Goal: Transaction & Acquisition: Purchase product/service

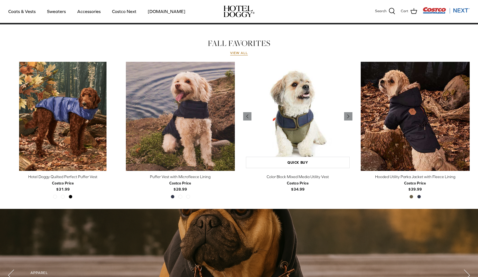
scroll to position [242, 0]
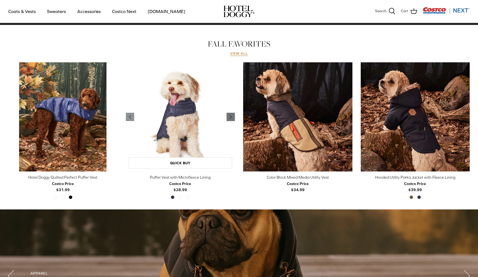
click at [229, 116] on icon "Right" at bounding box center [231, 117] width 7 height 7
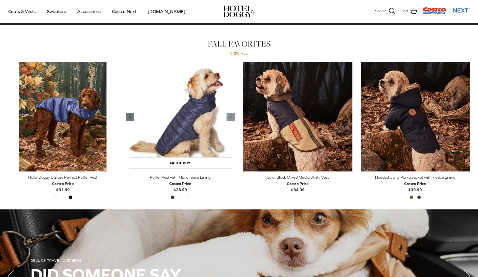
click at [132, 114] on icon "Left" at bounding box center [130, 117] width 7 height 7
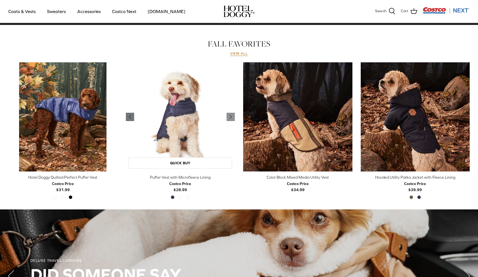
click at [132, 114] on icon "Left" at bounding box center [130, 117] width 7 height 7
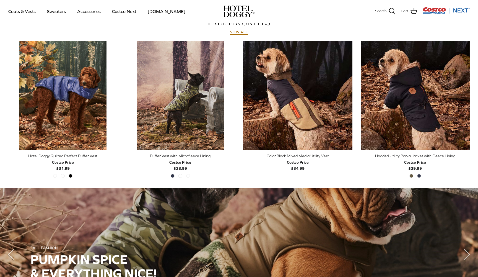
scroll to position [267, 0]
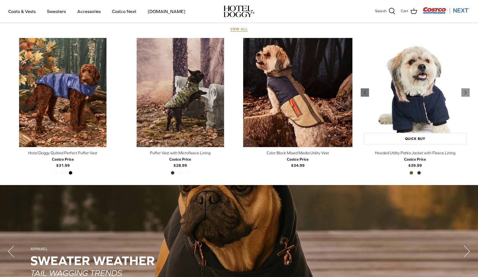
click at [368, 92] on icon "Left" at bounding box center [365, 92] width 7 height 7
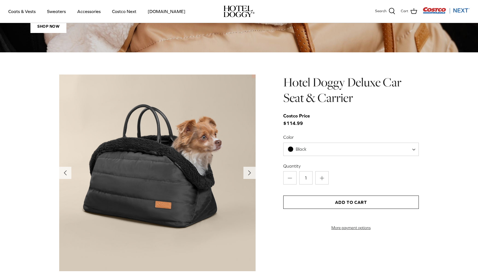
scroll to position [539, 0]
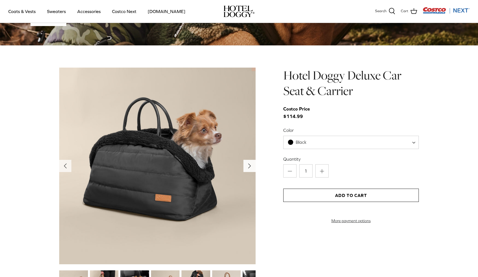
click at [251, 167] on icon "Right" at bounding box center [249, 165] width 9 height 9
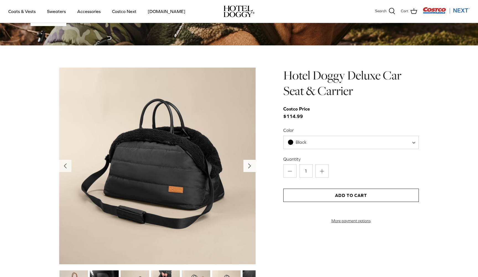
click at [251, 167] on icon "Right" at bounding box center [249, 165] width 9 height 9
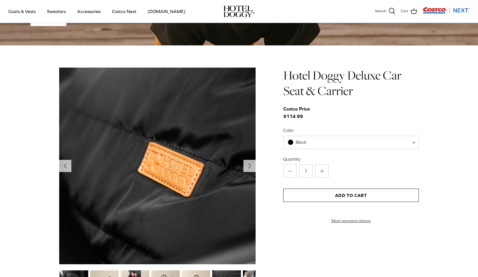
drag, startPoint x: 186, startPoint y: 175, endPoint x: 192, endPoint y: 158, distance: 17.9
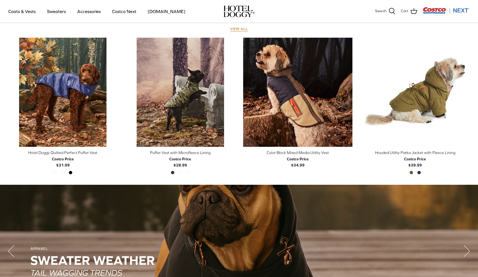
scroll to position [253, 0]
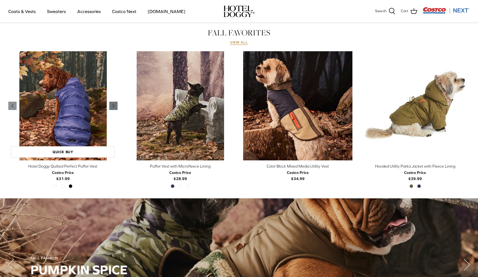
click at [114, 105] on polyline "Previous" at bounding box center [114, 105] width 2 height 3
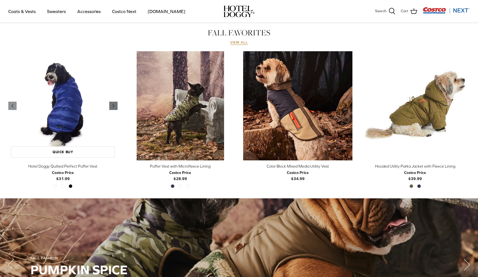
click at [114, 105] on polyline "Previous" at bounding box center [114, 105] width 2 height 3
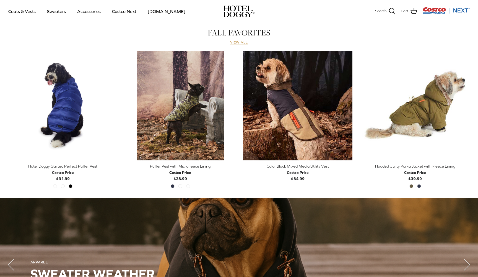
click at [239, 43] on link "View all" at bounding box center [239, 42] width 18 height 4
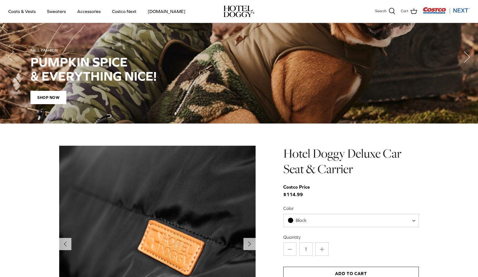
scroll to position [467, 0]
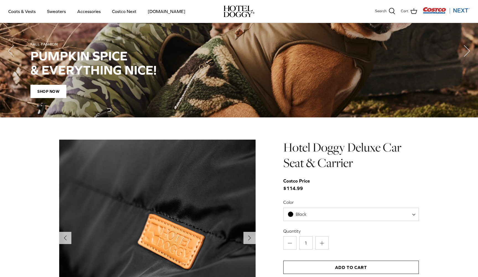
click at [234, 158] on img at bounding box center [157, 238] width 197 height 197
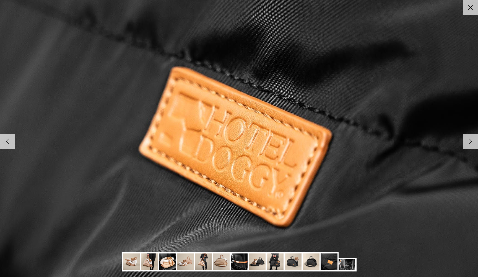
click at [472, 141] on icon "Right" at bounding box center [470, 140] width 9 height 9
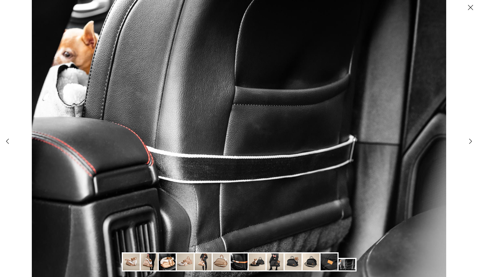
click at [346, 262] on img at bounding box center [347, 264] width 17 height 11
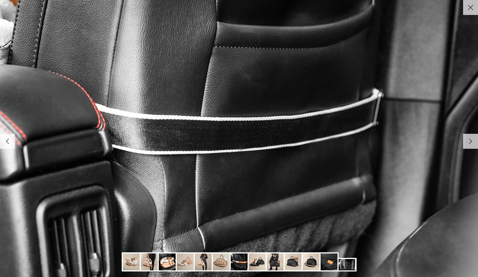
click at [331, 262] on img at bounding box center [329, 261] width 17 height 17
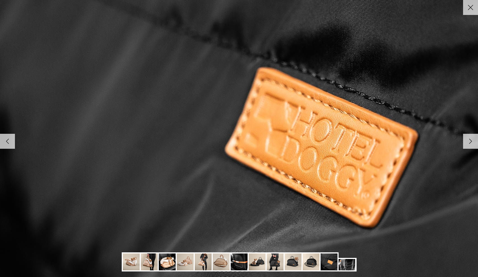
click at [8, 140] on polyline at bounding box center [7, 141] width 2 height 5
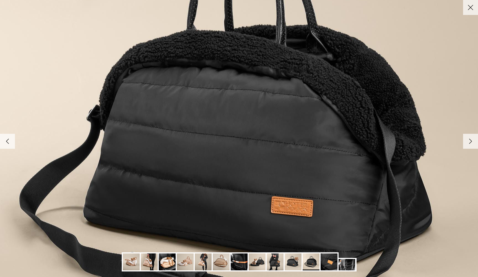
click at [8, 140] on polyline at bounding box center [7, 141] width 2 height 5
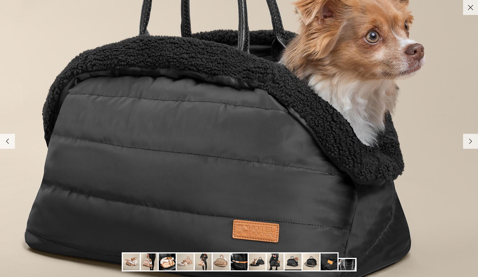
click at [8, 140] on polyline at bounding box center [7, 141] width 2 height 5
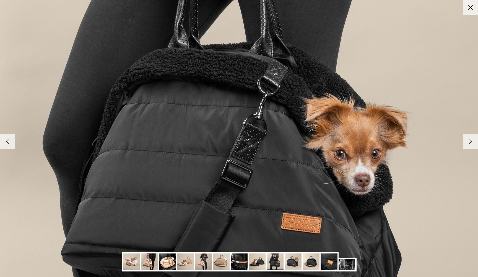
click at [8, 140] on polyline at bounding box center [7, 141] width 2 height 5
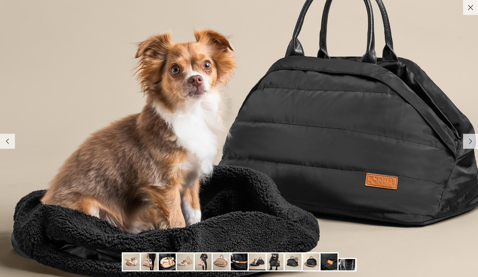
click at [8, 140] on polyline at bounding box center [7, 141] width 2 height 5
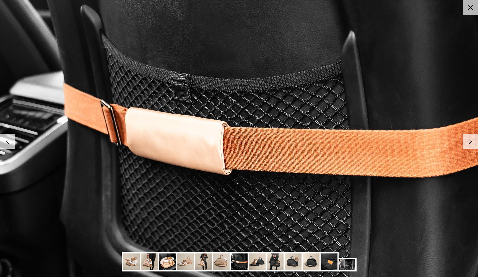
click at [8, 140] on polyline at bounding box center [7, 141] width 2 height 5
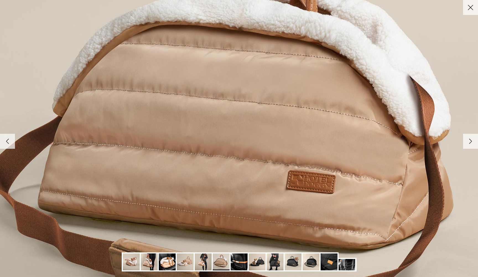
click at [8, 140] on polyline at bounding box center [7, 141] width 2 height 5
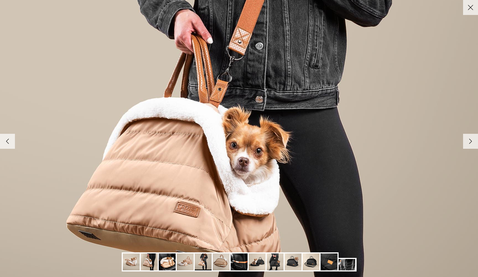
click at [8, 140] on polyline at bounding box center [7, 141] width 2 height 5
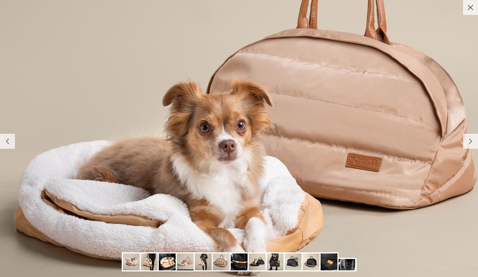
click at [8, 140] on polyline at bounding box center [7, 141] width 2 height 5
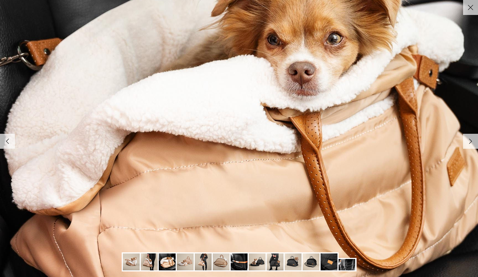
click at [8, 140] on polyline at bounding box center [7, 141] width 2 height 5
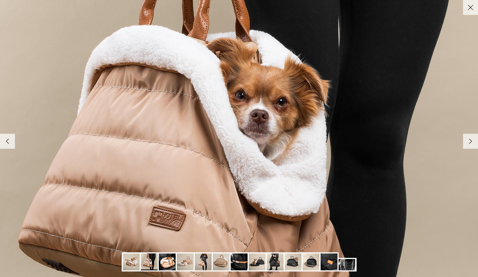
click at [8, 140] on polyline at bounding box center [7, 141] width 2 height 5
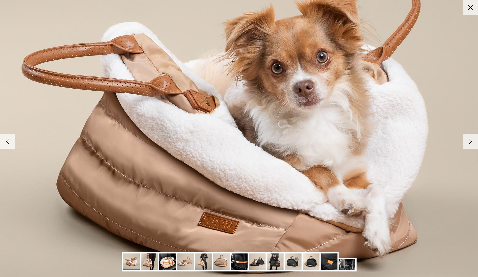
click at [8, 140] on polyline at bounding box center [7, 141] width 2 height 5
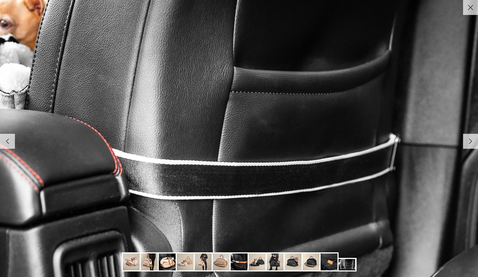
click at [8, 140] on polyline at bounding box center [7, 141] width 2 height 5
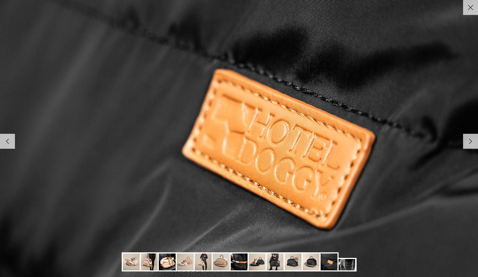
click at [8, 140] on polyline at bounding box center [7, 141] width 2 height 5
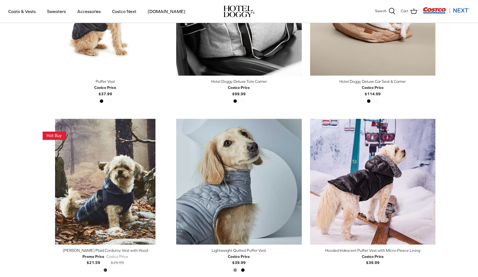
scroll to position [727, 0]
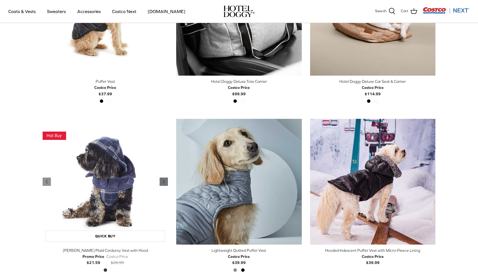
click at [164, 180] on polyline "Previous" at bounding box center [164, 181] width 2 height 3
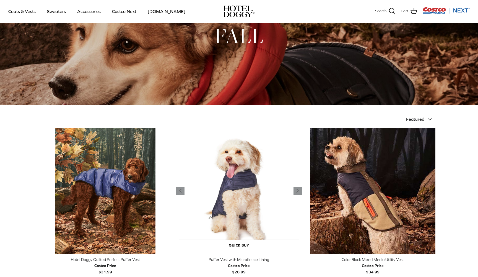
scroll to position [49, 0]
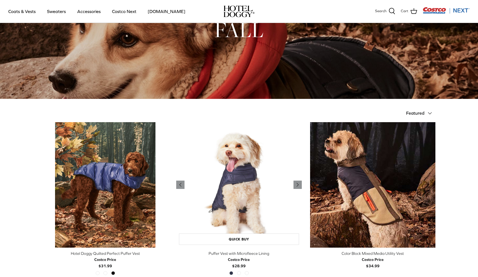
click at [238, 197] on img "Puffer Vest with Microfleece Lining" at bounding box center [238, 184] width 125 height 125
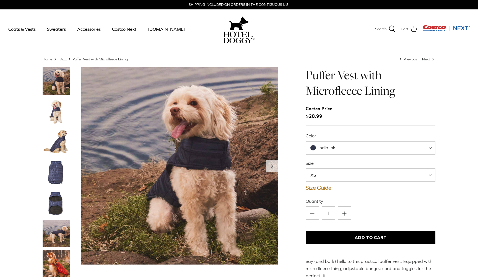
click at [64, 109] on img "Thumbnail Link" at bounding box center [57, 112] width 28 height 28
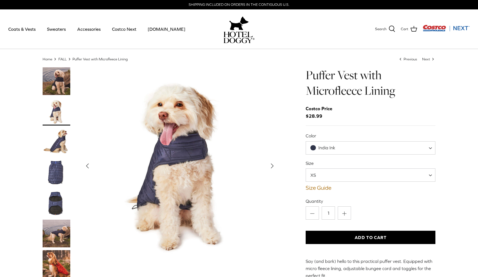
click at [57, 131] on img "Thumbnail Link" at bounding box center [57, 142] width 28 height 28
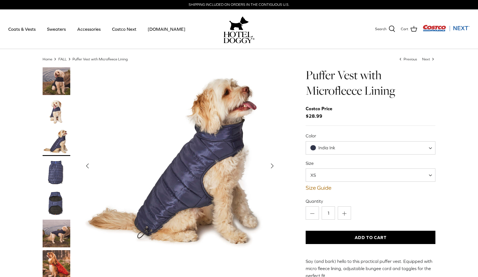
click at [57, 163] on img "Thumbnail Link" at bounding box center [57, 173] width 28 height 28
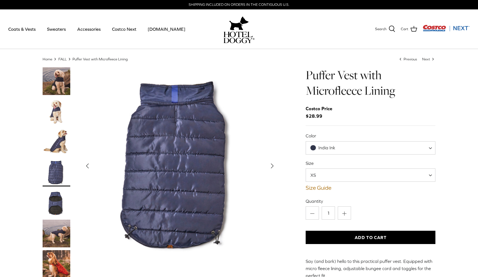
click at [57, 198] on img "Thumbnail Link" at bounding box center [57, 203] width 28 height 28
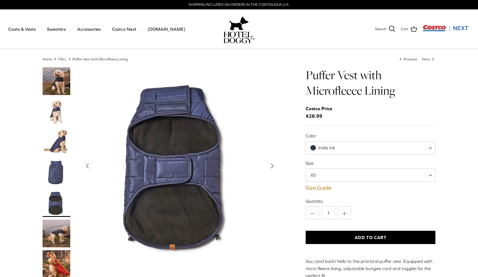
click at [54, 226] on img "Thumbnail Link" at bounding box center [57, 234] width 28 height 28
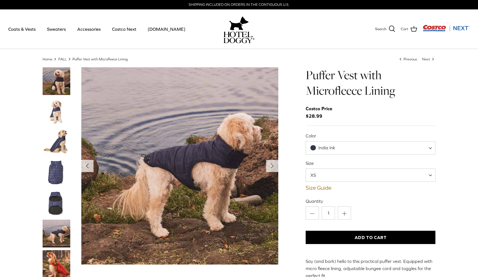
click at [54, 254] on img "Thumbnail Link" at bounding box center [57, 264] width 28 height 28
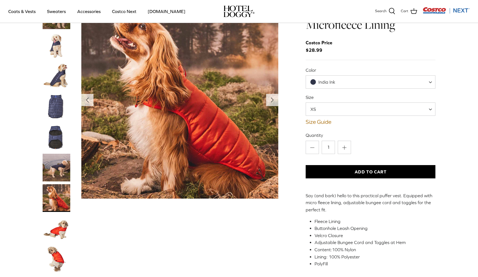
scroll to position [33, 0]
